Goal: Task Accomplishment & Management: Complete application form

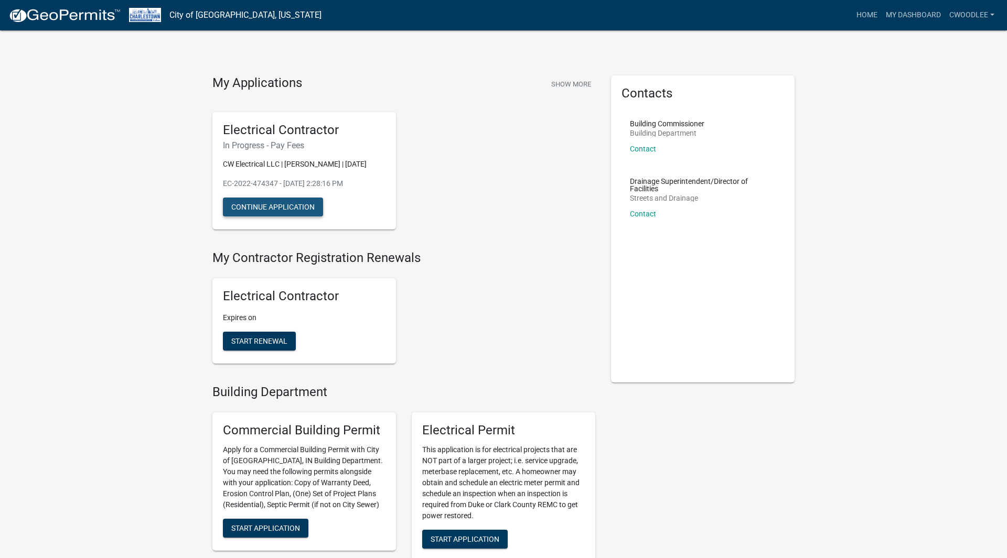
click at [294, 212] on button "Continue Application" at bounding box center [273, 207] width 100 height 19
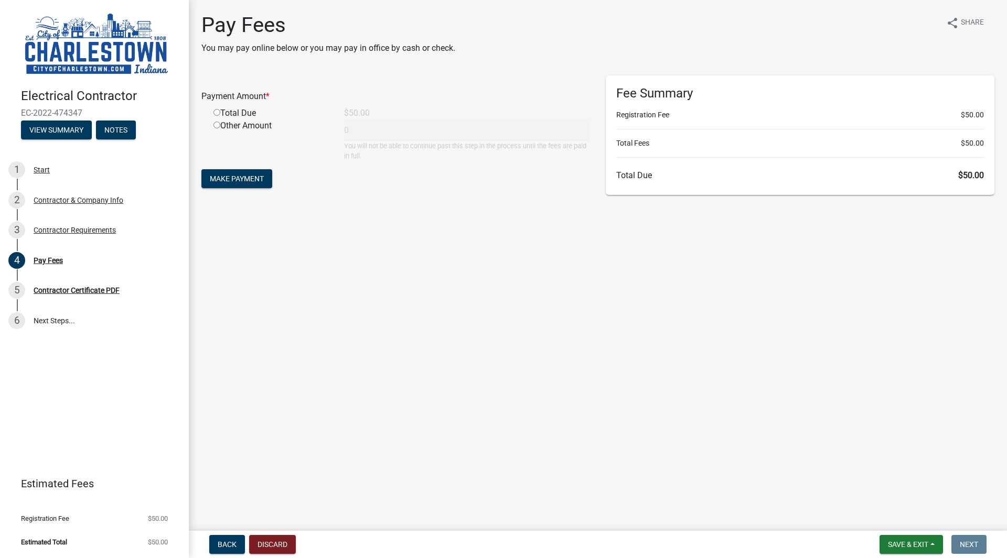
click at [232, 109] on div "Total Due" at bounding box center [271, 113] width 131 height 13
click at [218, 115] on input "radio" at bounding box center [216, 112] width 7 height 7
radio input "true"
type input "50"
click at [236, 182] on span "Make Payment" at bounding box center [237, 179] width 54 height 8
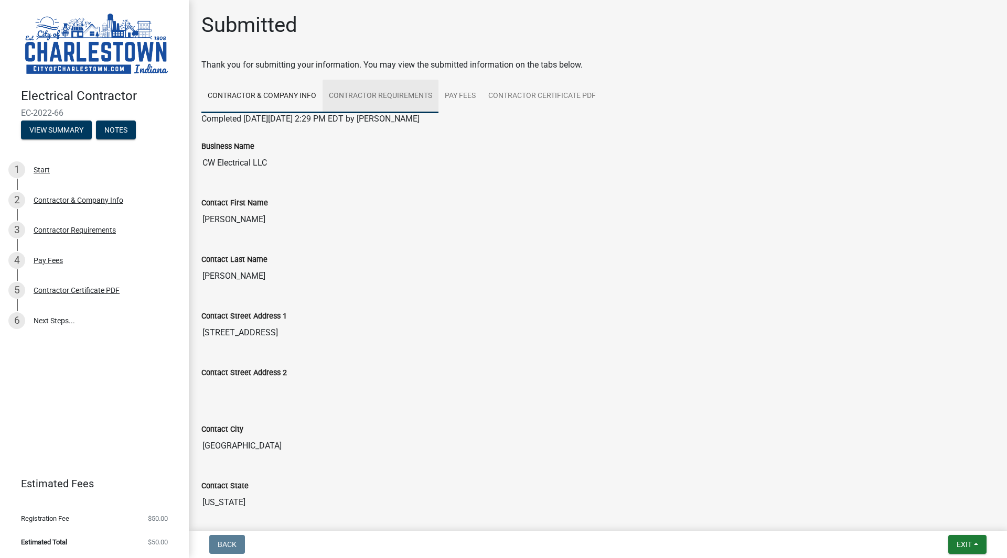
click at [400, 105] on link "Contractor Requirements" at bounding box center [380, 97] width 116 height 34
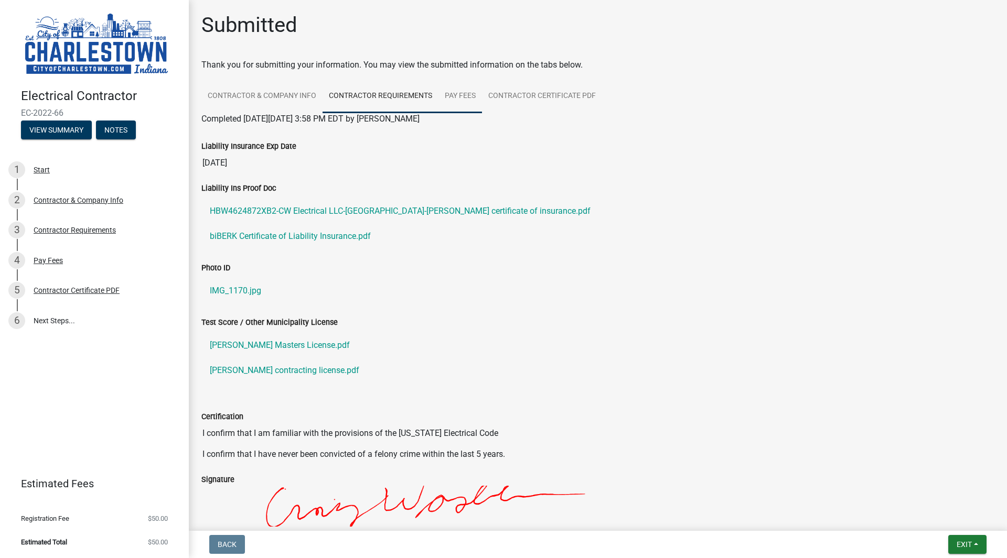
click at [447, 101] on link "Pay Fees" at bounding box center [460, 97] width 44 height 34
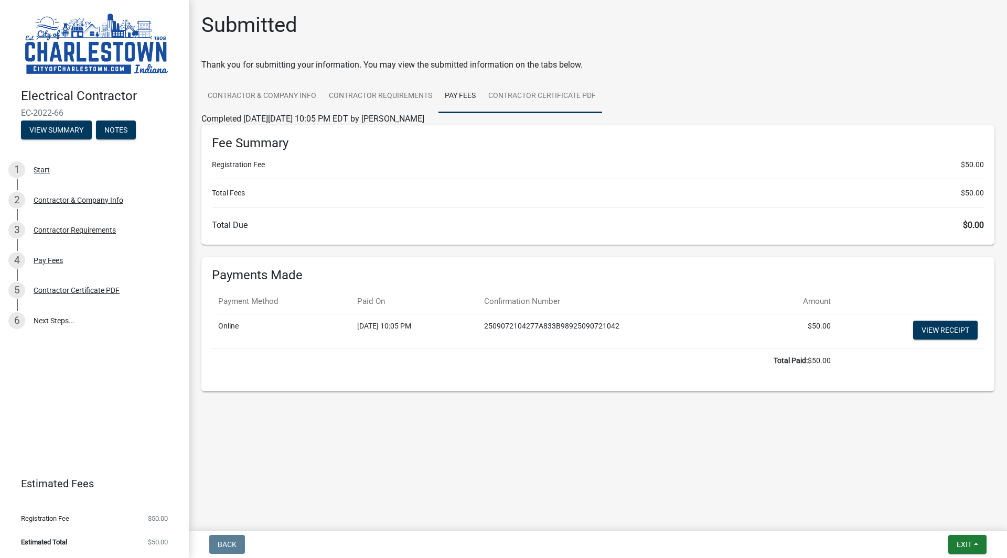
click at [508, 93] on link "Contractor Certificate PDF" at bounding box center [542, 97] width 120 height 34
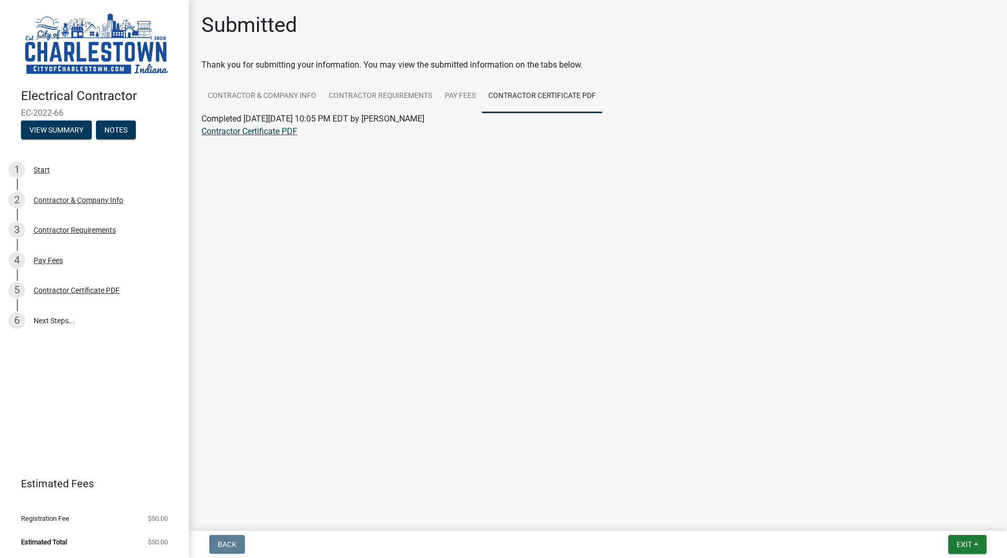
click at [248, 132] on link "Contractor Certificate PDF" at bounding box center [249, 131] width 96 height 10
click at [964, 552] on button "Exit" at bounding box center [967, 544] width 38 height 19
click at [943, 517] on button "Save & Exit" at bounding box center [944, 517] width 84 height 25
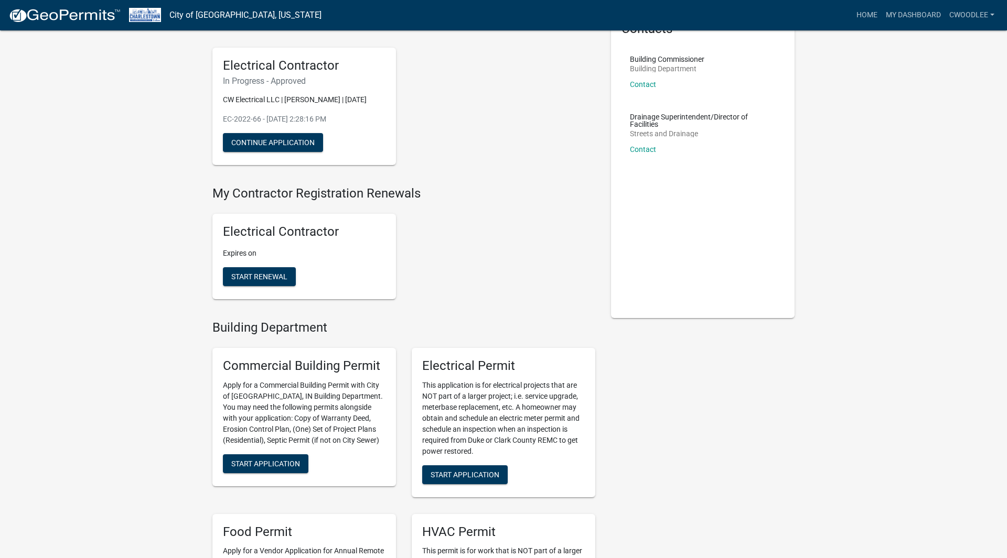
scroll to position [65, 0]
click at [251, 278] on span "Start Renewal" at bounding box center [259, 276] width 56 height 8
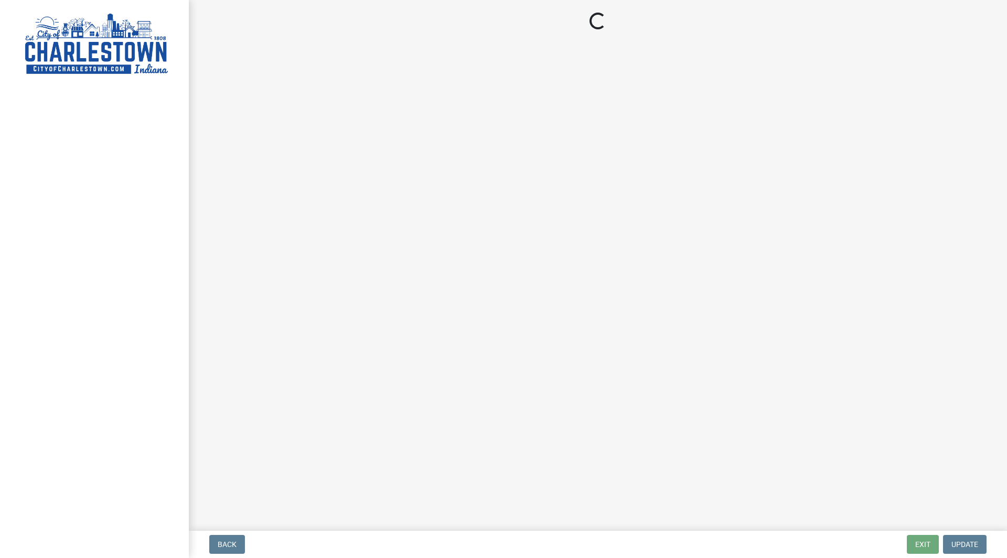
select select "KY"
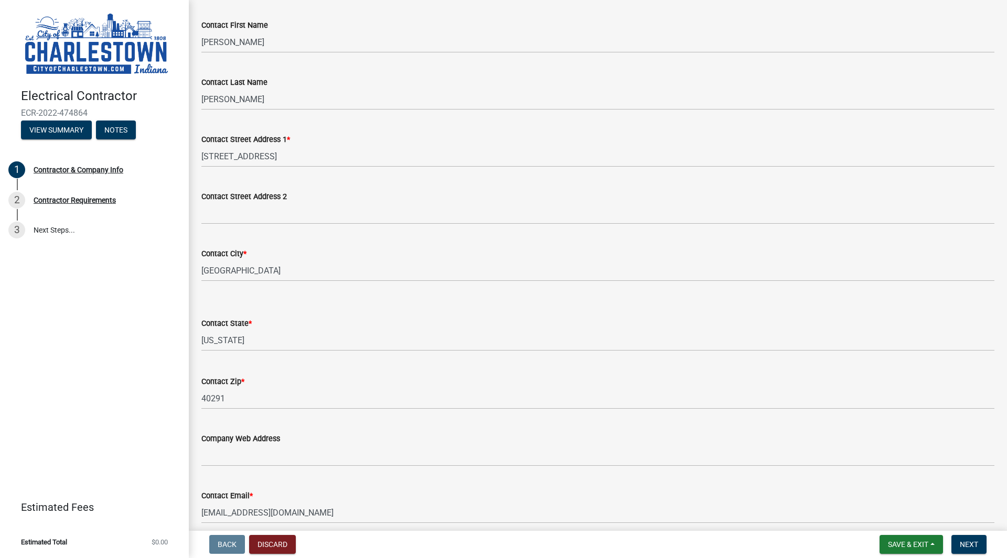
scroll to position [446, 0]
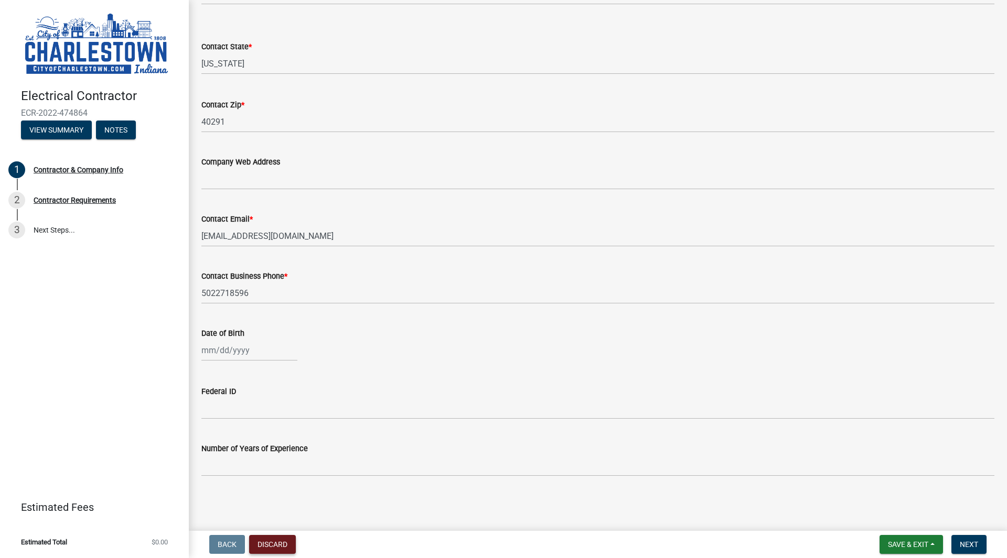
click at [268, 539] on button "Discard" at bounding box center [272, 544] width 47 height 19
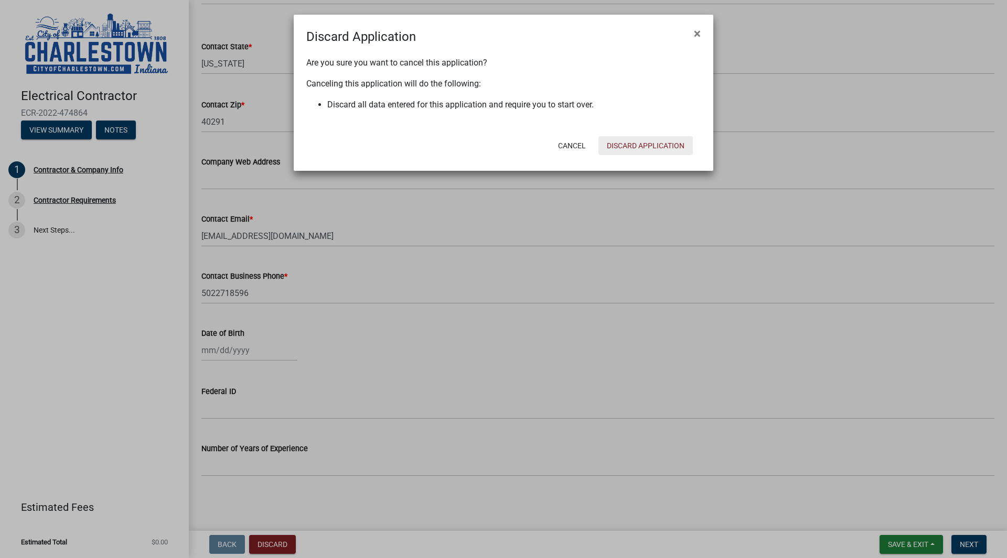
click at [633, 145] on button "Discard Application" at bounding box center [645, 145] width 94 height 19
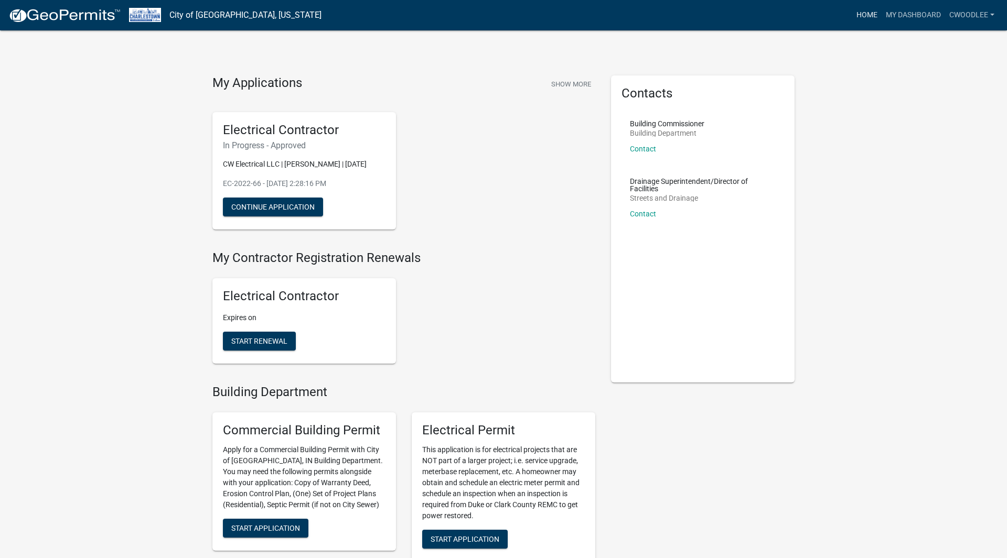
click at [857, 16] on link "Home" at bounding box center [866, 15] width 29 height 20
click at [935, 7] on link "My Dashboard" at bounding box center [912, 15] width 63 height 20
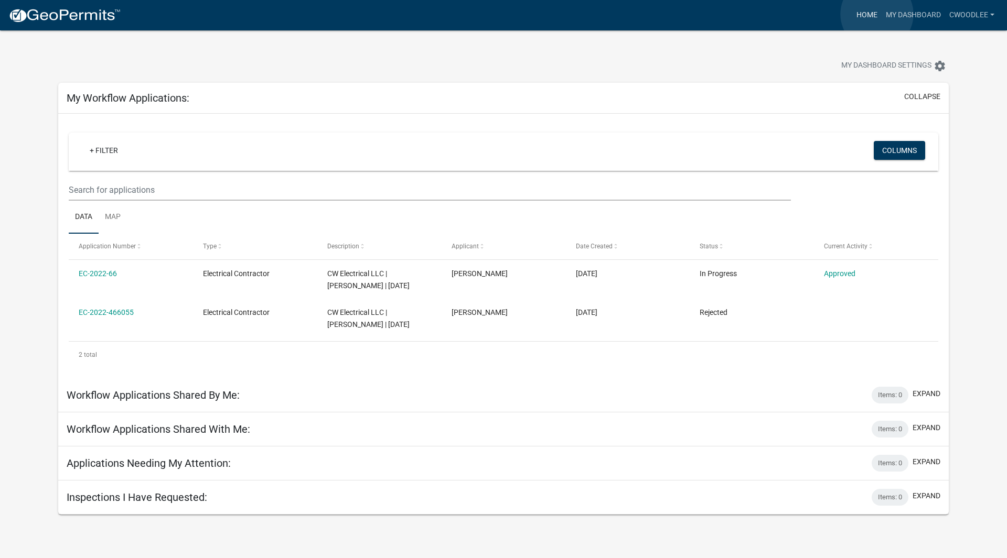
click at [877, 14] on link "Home" at bounding box center [866, 15] width 29 height 20
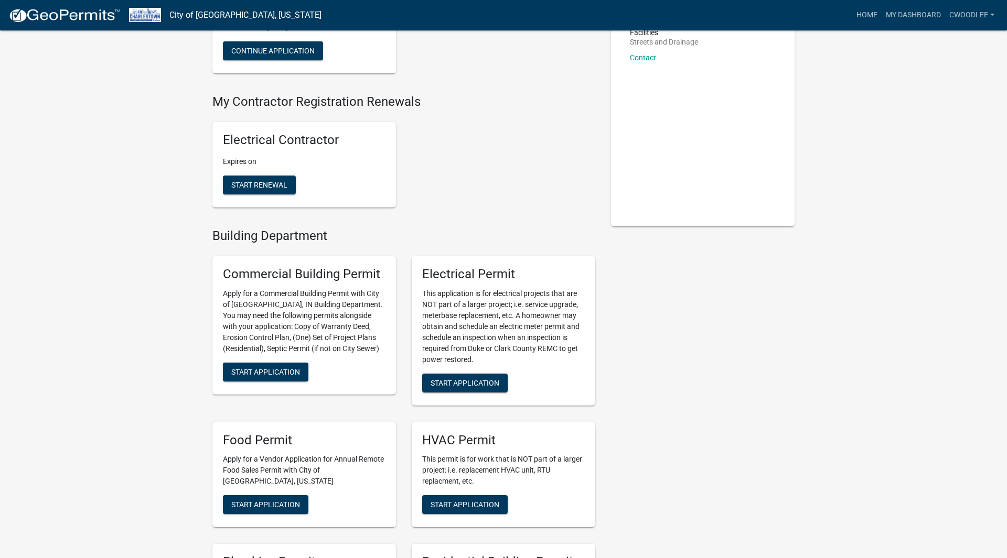
scroll to position [167, 0]
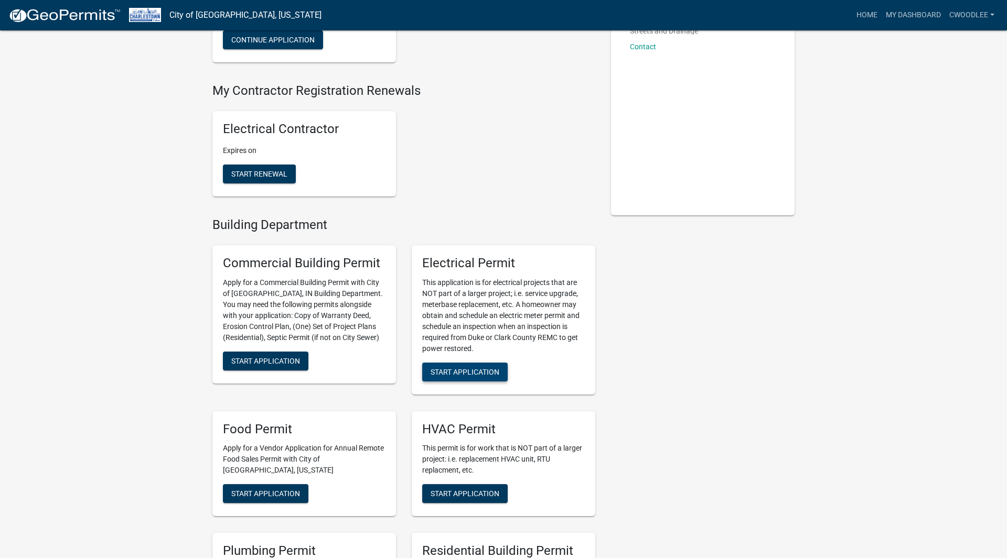
click at [458, 372] on span "Start Application" at bounding box center [465, 372] width 69 height 8
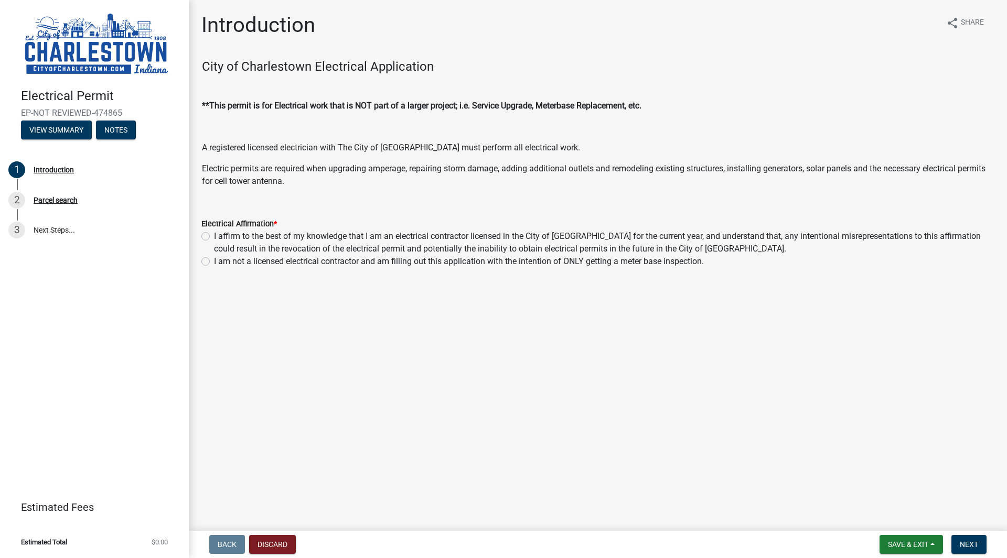
click at [214, 238] on label "I affirm to the best of my knowledge that I am an electrical contractor license…" at bounding box center [604, 242] width 780 height 25
click at [214, 237] on input "I affirm to the best of my knowledge that I am an electrical contractor license…" at bounding box center [217, 233] width 7 height 7
radio input "true"
click at [965, 540] on button "Next" at bounding box center [968, 544] width 35 height 19
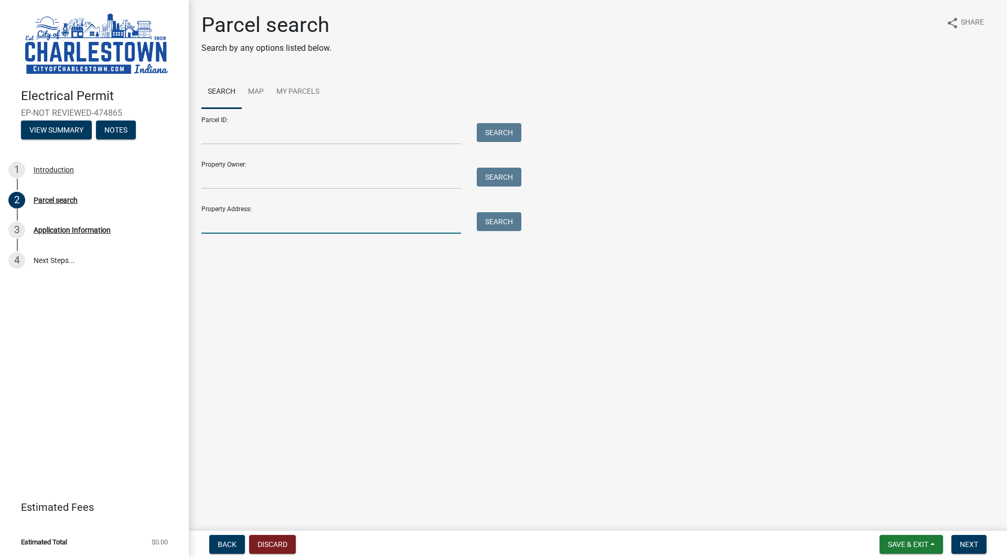
click at [352, 219] on input "Property Address:" at bounding box center [331, 222] width 260 height 21
